Goal: Find specific page/section: Find specific page/section

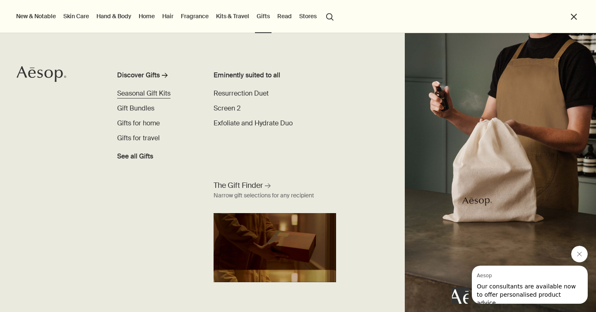
click at [140, 95] on span "Seasonal Gift Kits" at bounding box center [143, 93] width 53 height 9
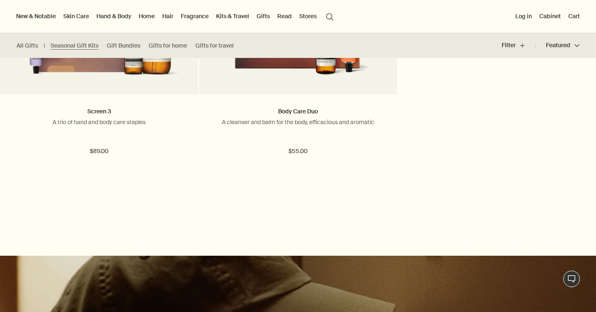
scroll to position [588, 0]
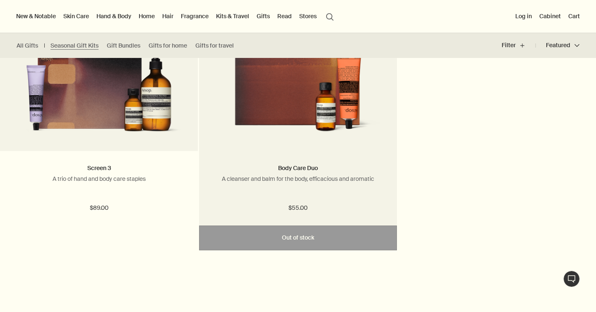
click at [260, 105] on img at bounding box center [297, 86] width 173 height 105
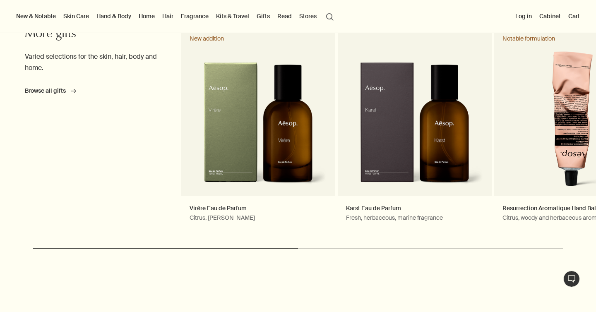
scroll to position [936, 0]
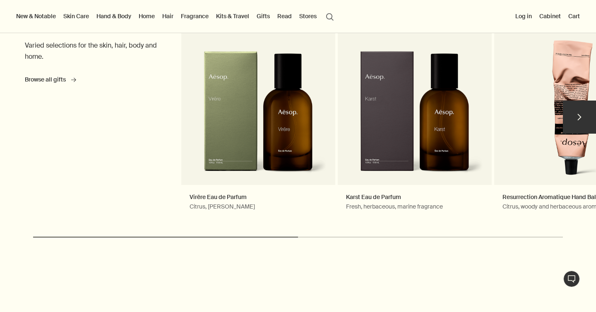
click at [587, 117] on button "chevron" at bounding box center [579, 117] width 33 height 33
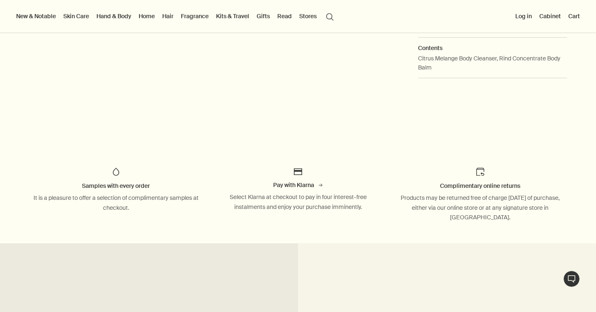
scroll to position [0, 0]
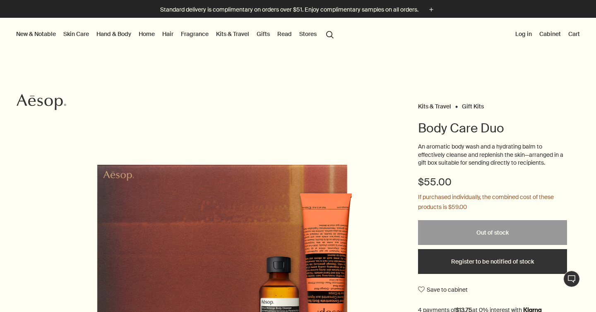
click at [110, 33] on link "Hand & Body" at bounding box center [114, 34] width 38 height 11
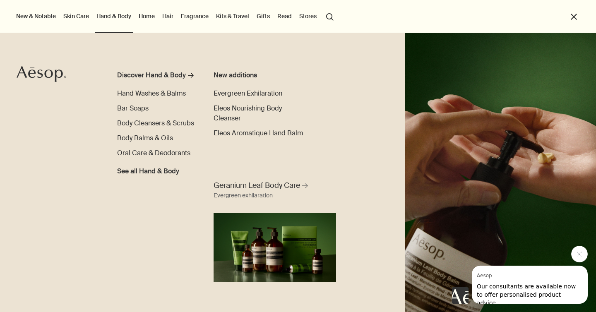
click at [158, 137] on span "Body Balms & Oils" at bounding box center [145, 138] width 56 height 9
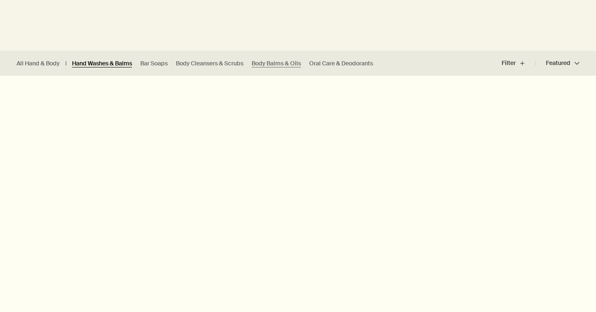
scroll to position [186, 0]
click at [102, 64] on link "Hand Washes & Balms" at bounding box center [102, 64] width 60 height 8
